Goal: Task Accomplishment & Management: Use online tool/utility

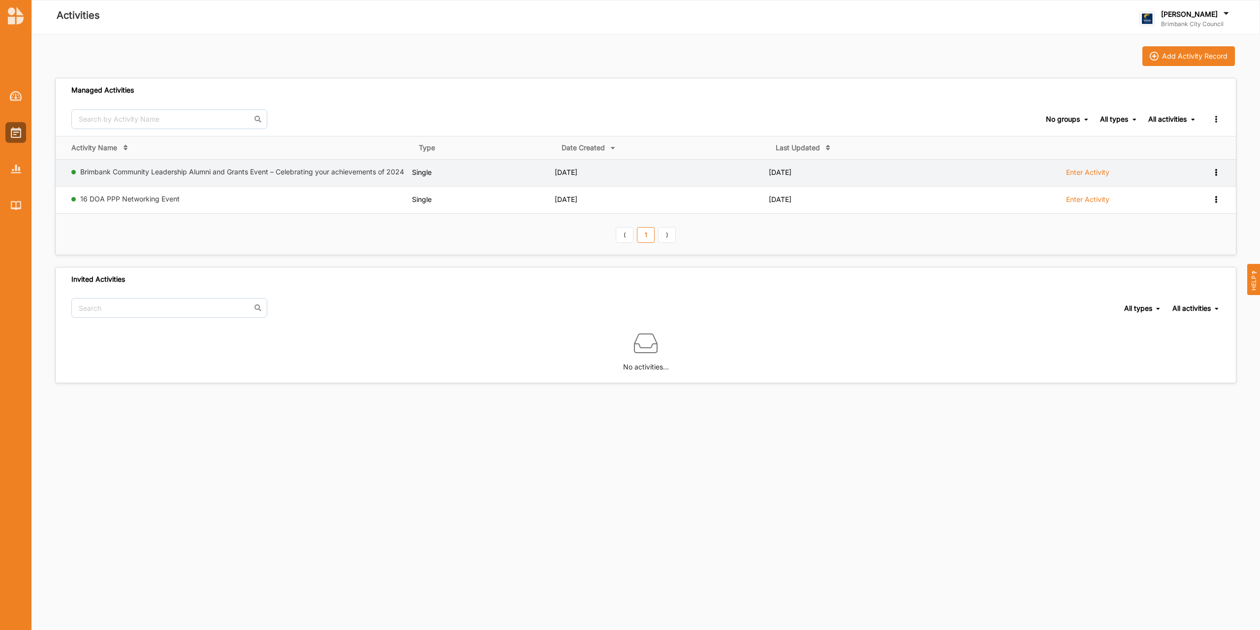
click at [1211, 168] on div "View Report View Team Duplicate Add to group" at bounding box center [1208, 171] width 24 height 9
click at [1089, 170] on label "Enter Activity" at bounding box center [1087, 172] width 43 height 9
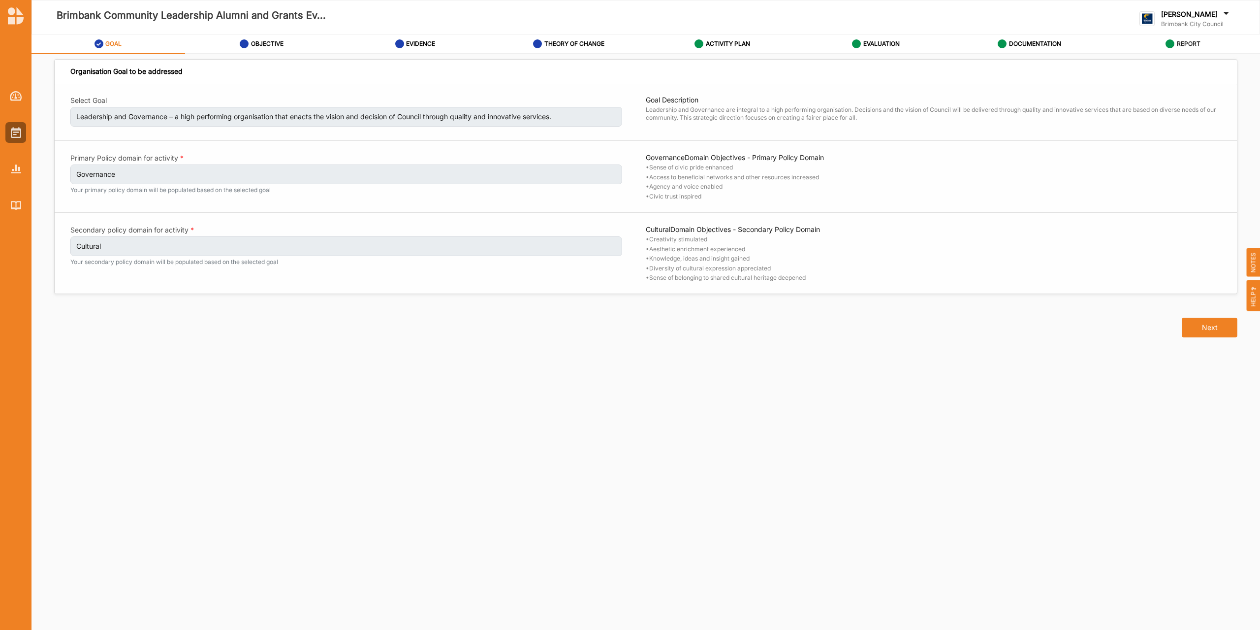
click at [1185, 41] on label "REPORT" at bounding box center [1189, 44] width 24 height 8
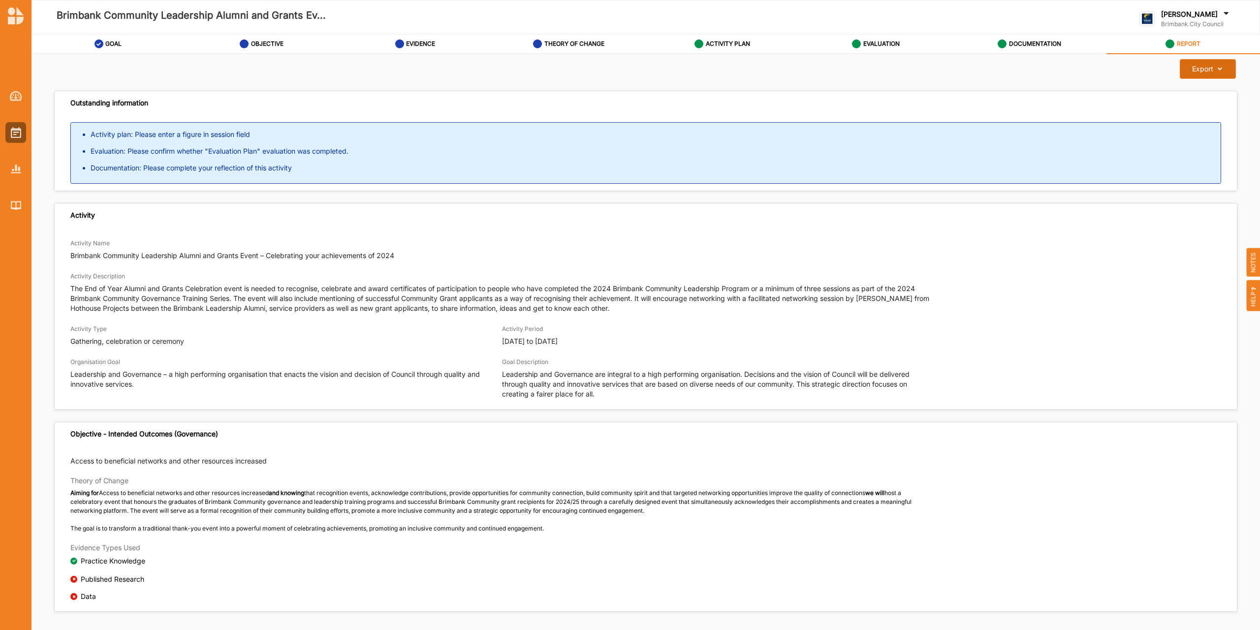
click at [1223, 68] on button "Export Download Report" at bounding box center [1208, 69] width 56 height 20
click at [999, 72] on div "Export Download Report" at bounding box center [645, 69] width 1195 height 20
click at [1026, 46] on label "DOCUMENTATION" at bounding box center [1035, 44] width 52 height 8
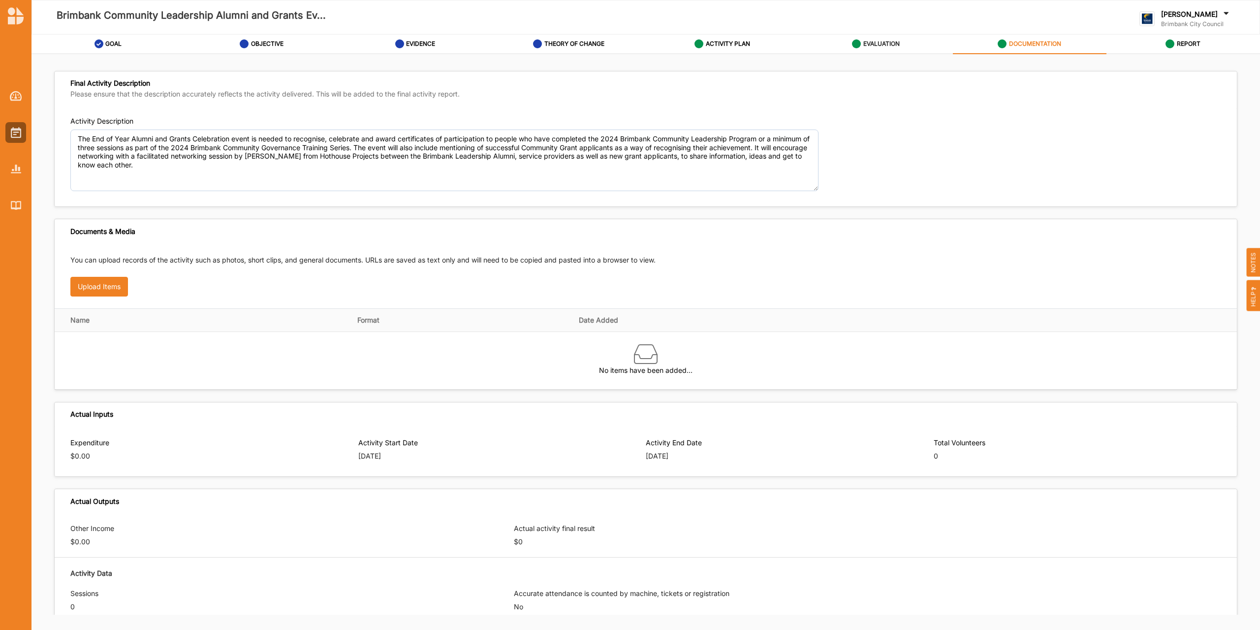
click at [870, 41] on label "EVALUATION" at bounding box center [881, 44] width 36 height 8
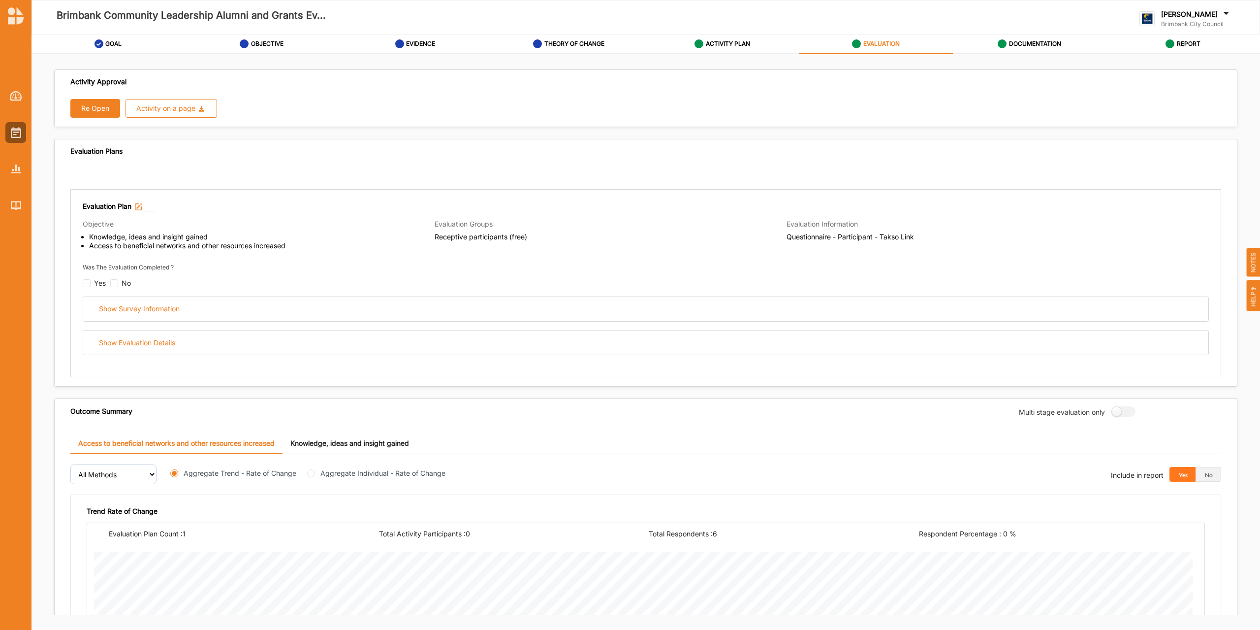
click at [1250, 291] on span "HELP" at bounding box center [1254, 295] width 14 height 31
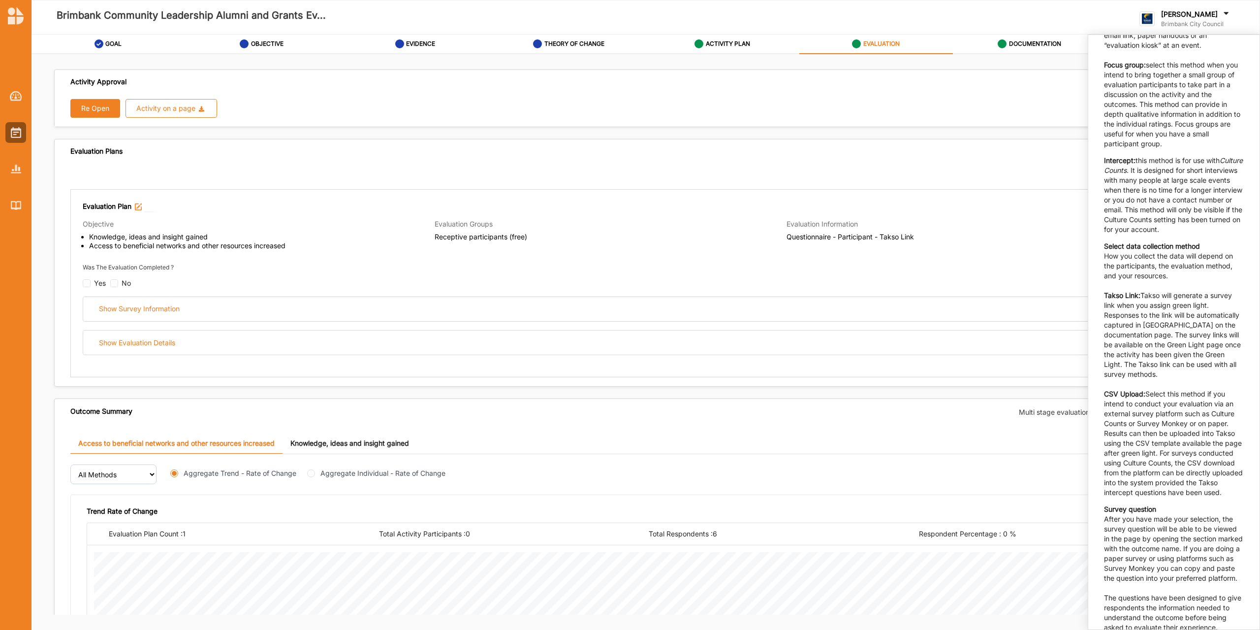
scroll to position [1575, 0]
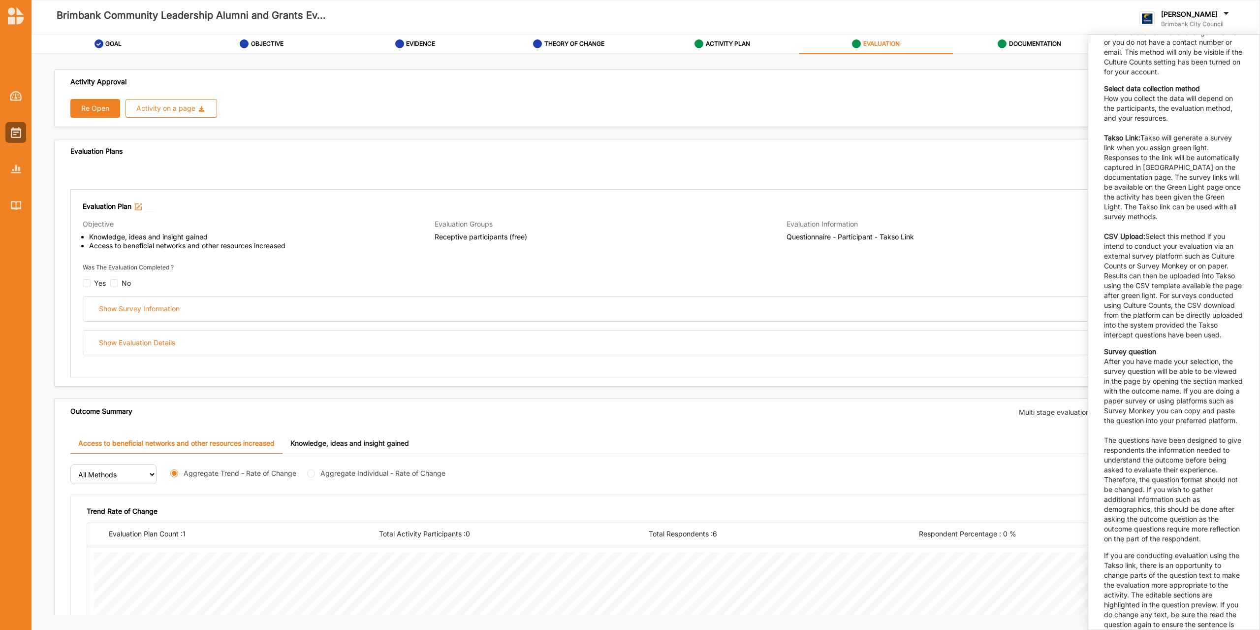
click at [1020, 248] on div "Evaluation Information Questionnaire - Participant - Takso Link" at bounding box center [963, 236] width 352 height 34
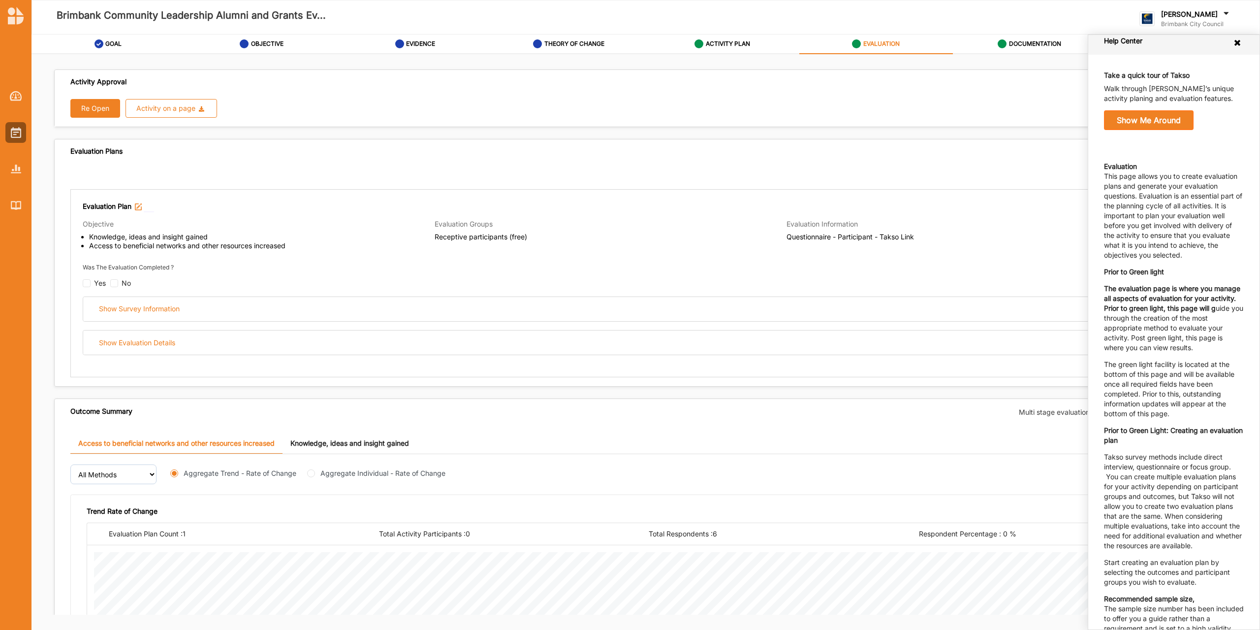
scroll to position [0, 0]
click at [1233, 47] on icon at bounding box center [1237, 47] width 9 height 8
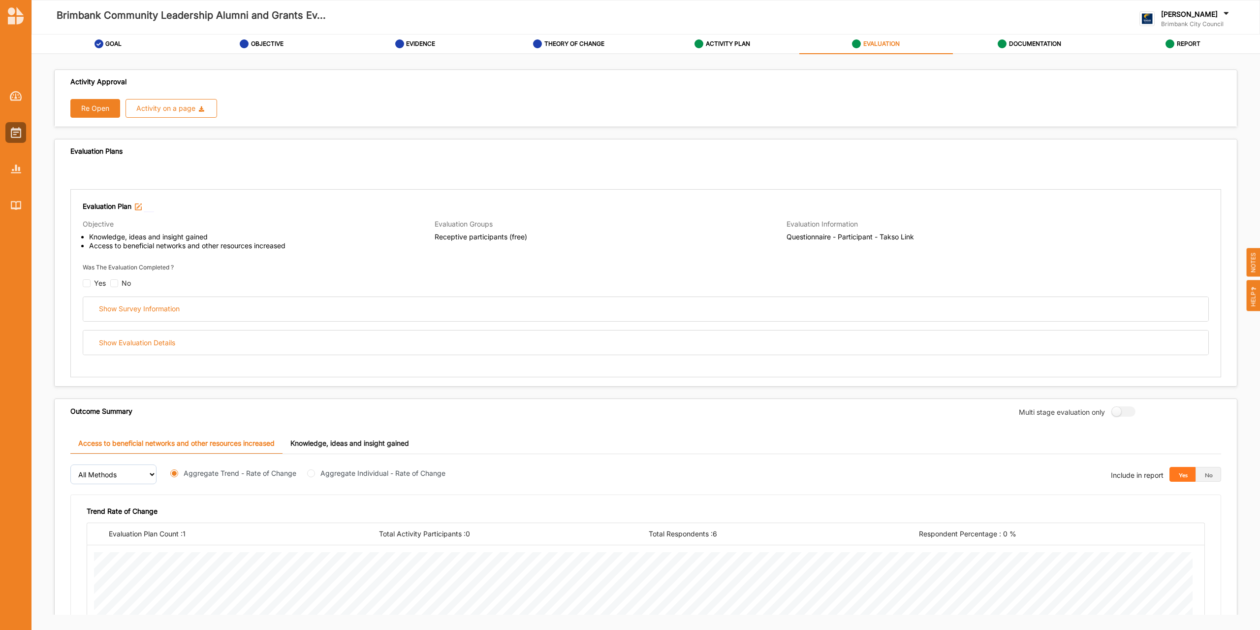
click at [1252, 265] on span "NOTES" at bounding box center [1254, 262] width 14 height 29
click at [1237, 47] on icon at bounding box center [1237, 47] width 9 height 8
click at [1253, 300] on span "HELP" at bounding box center [1254, 295] width 14 height 31
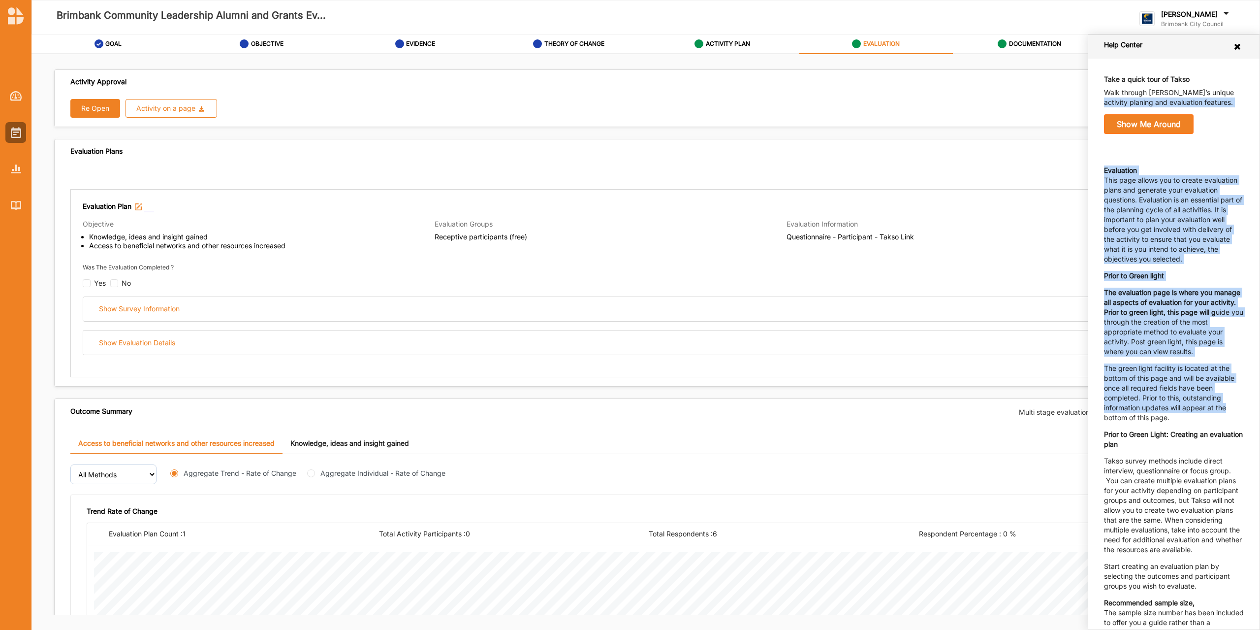
drag, startPoint x: 1260, startPoint y: 93, endPoint x: 1212, endPoint y: 245, distance: 159.4
click at [1235, 405] on div "Help Center Take a quick tour of Takso Walk through Takso’s unique activity pla…" at bounding box center [1174, 331] width 172 height 595
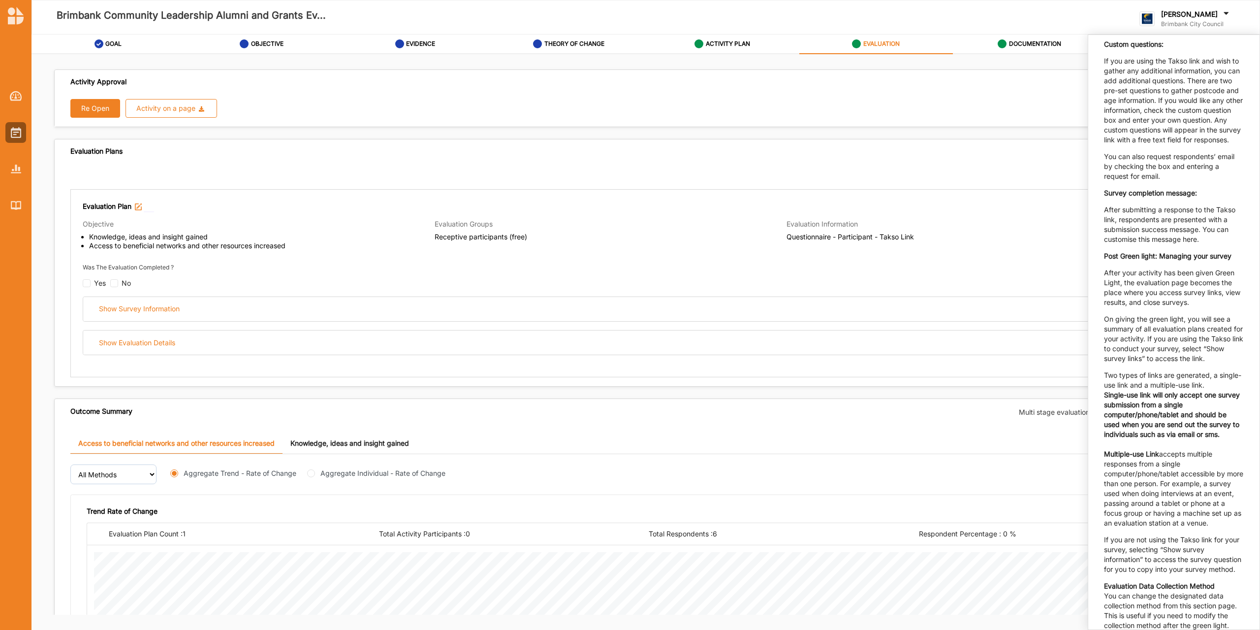
scroll to position [2175, 0]
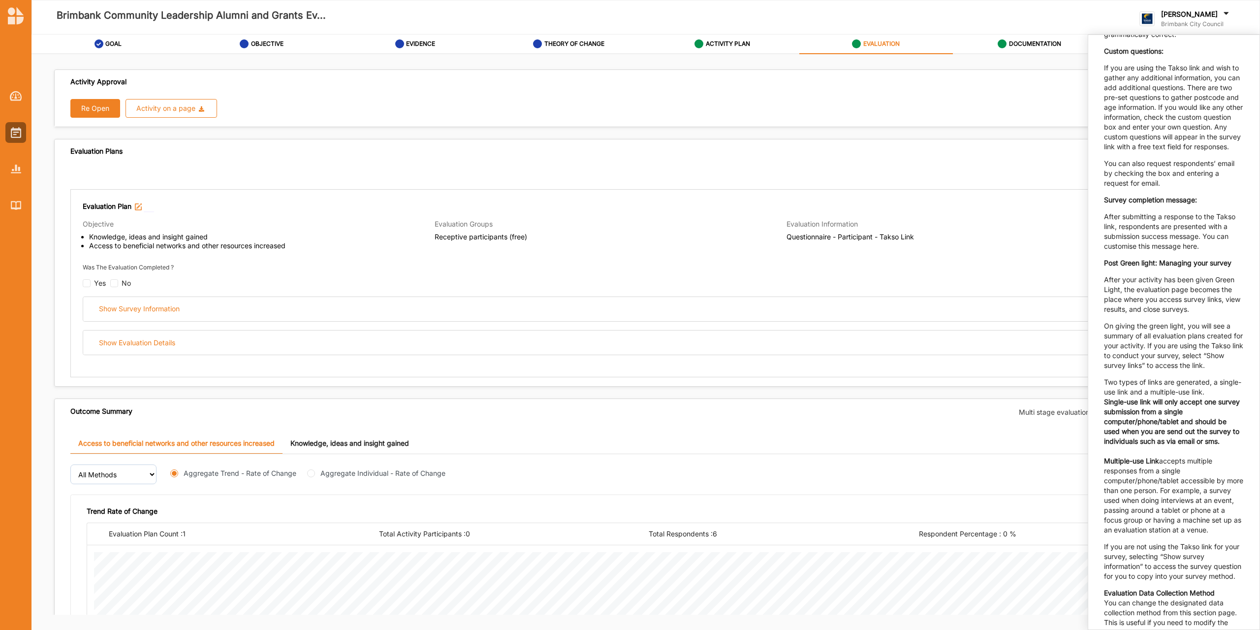
click at [1006, 235] on span "Questionnaire - Participant - Takso Link" at bounding box center [963, 236] width 352 height 9
